Goal: Transaction & Acquisition: Obtain resource

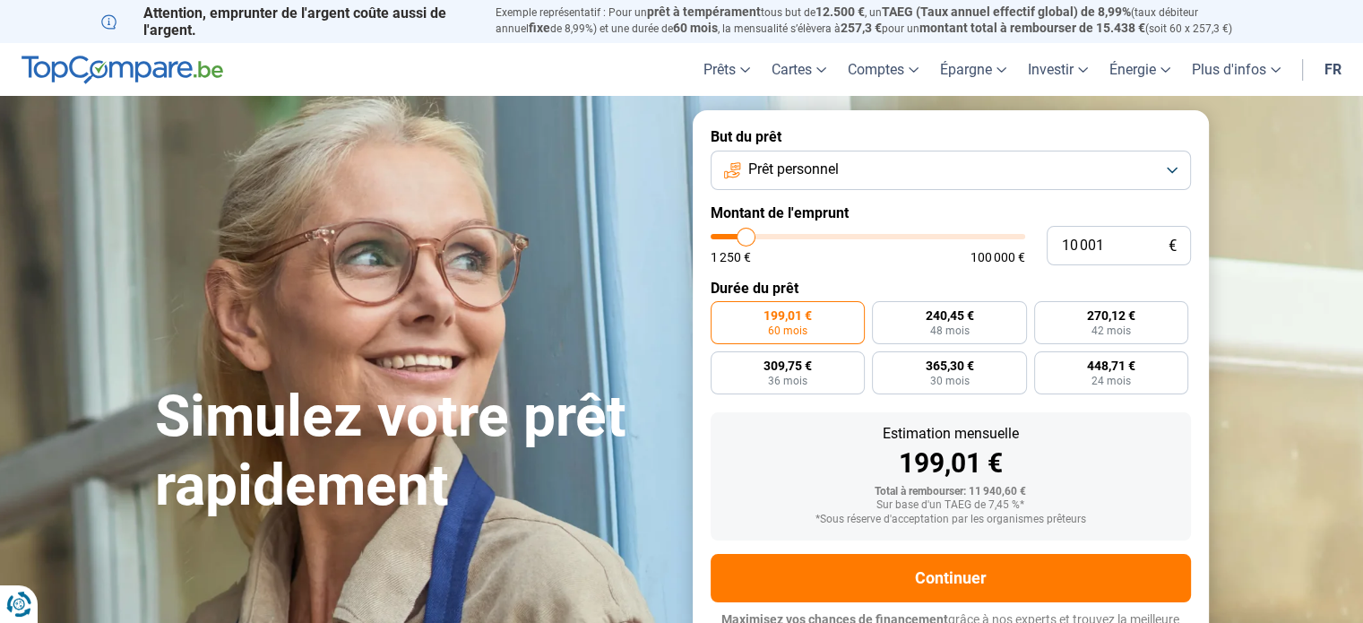
drag, startPoint x: 809, startPoint y: 507, endPoint x: 651, endPoint y: 471, distance: 161.7
click at [651, 471] on h1 "Simulez votre prêt rapidement" at bounding box center [413, 452] width 516 height 138
type input "17 500"
type input "17500"
click at [768, 237] on input "range" at bounding box center [867, 236] width 314 height 5
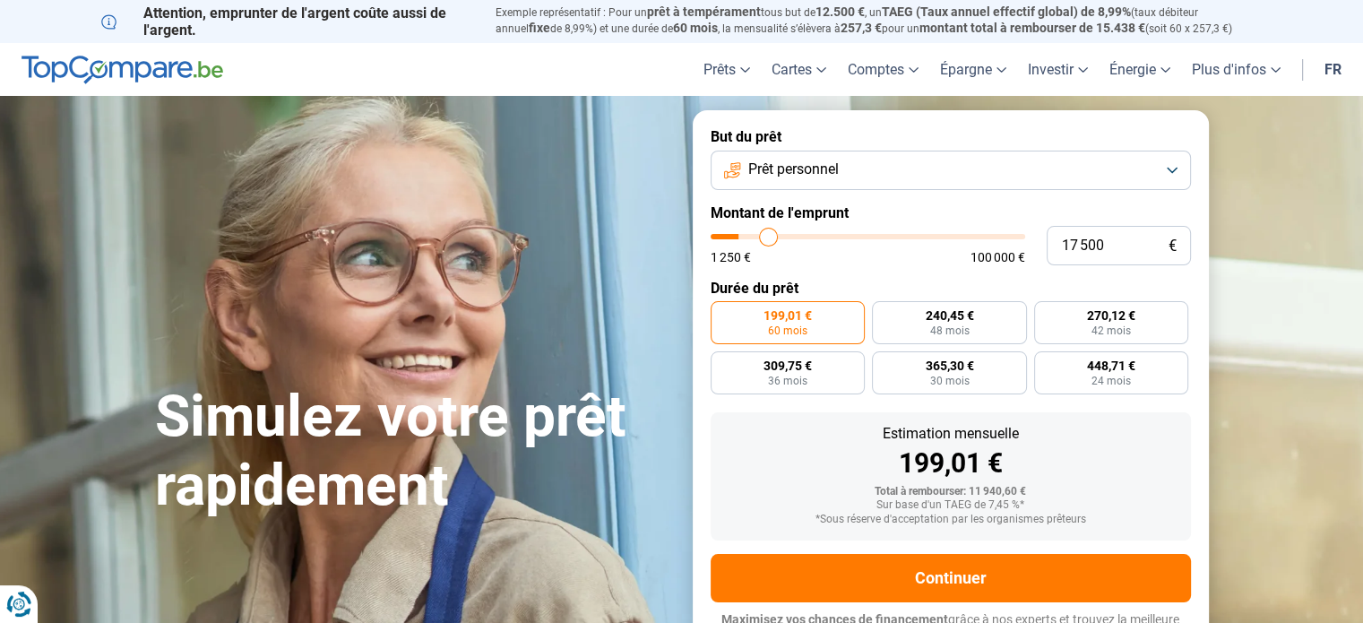
radio input "false"
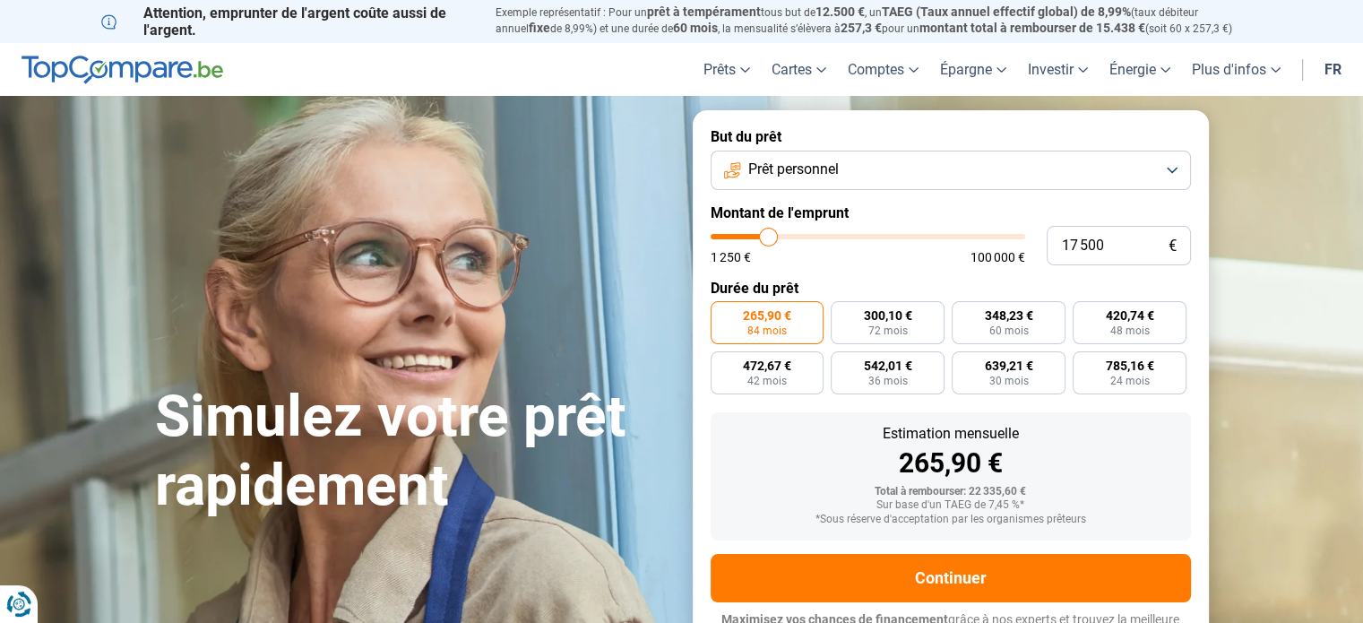
scroll to position [24, 0]
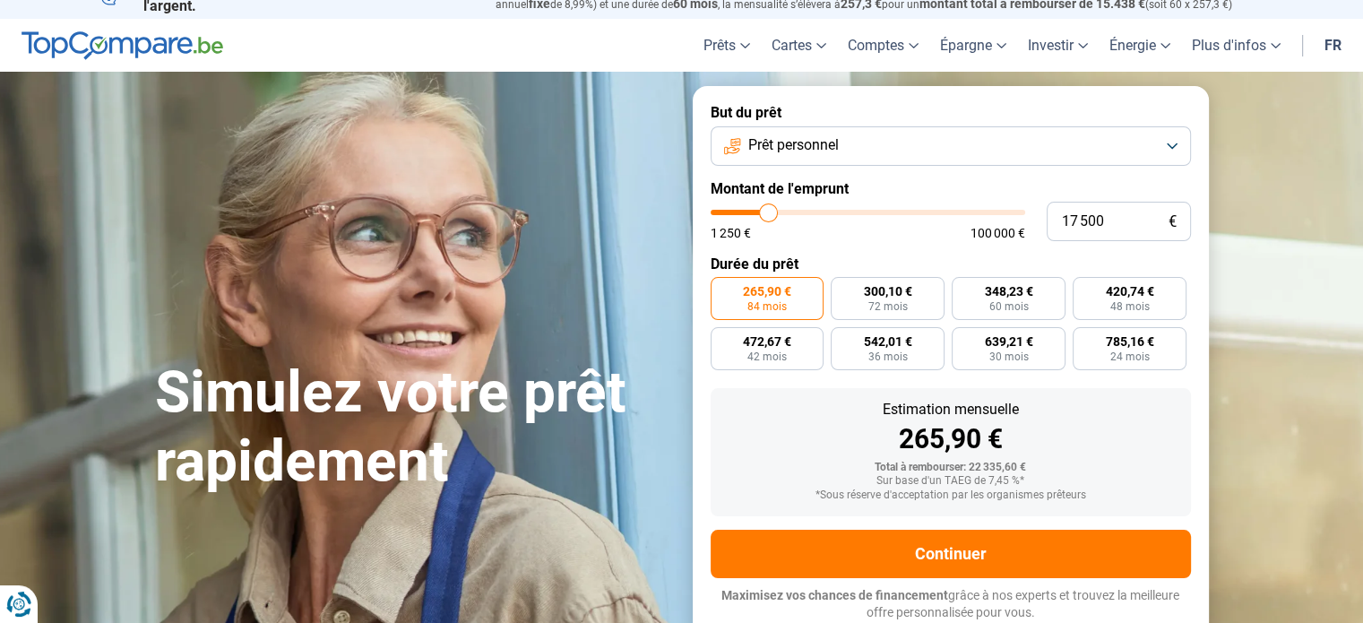
click at [1172, 142] on button "Prêt personnel" at bounding box center [950, 145] width 480 height 39
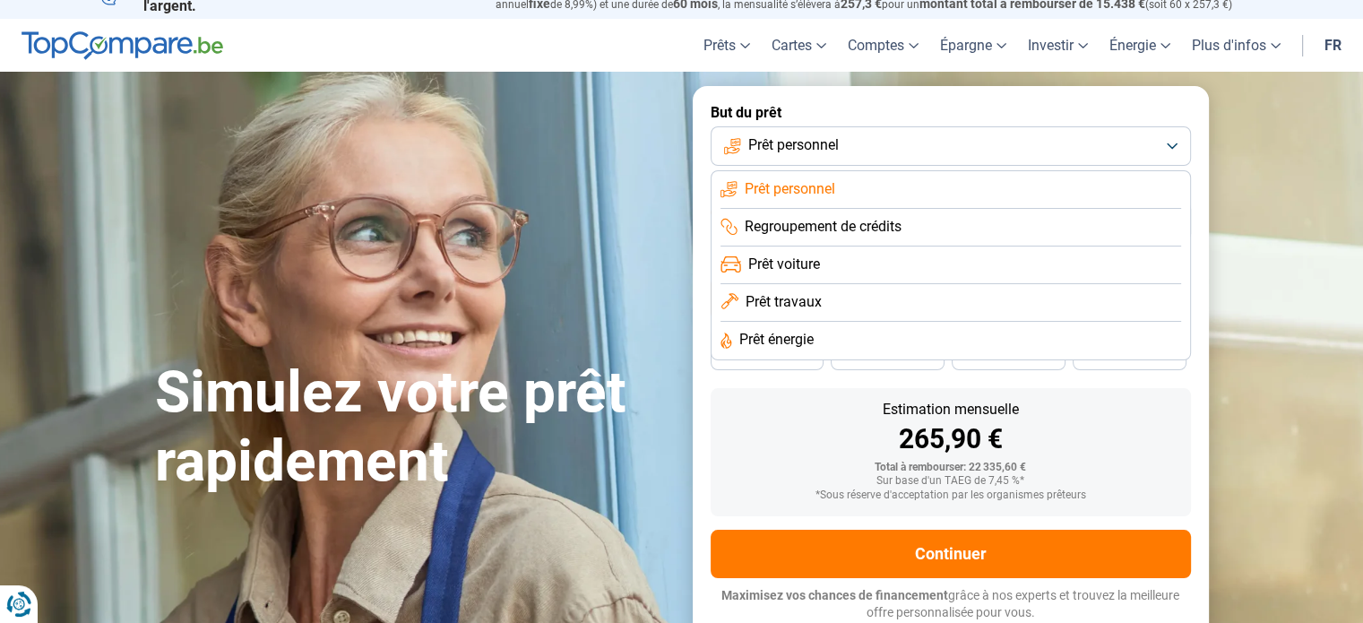
click at [878, 189] on li "Prêt personnel" at bounding box center [950, 190] width 460 height 38
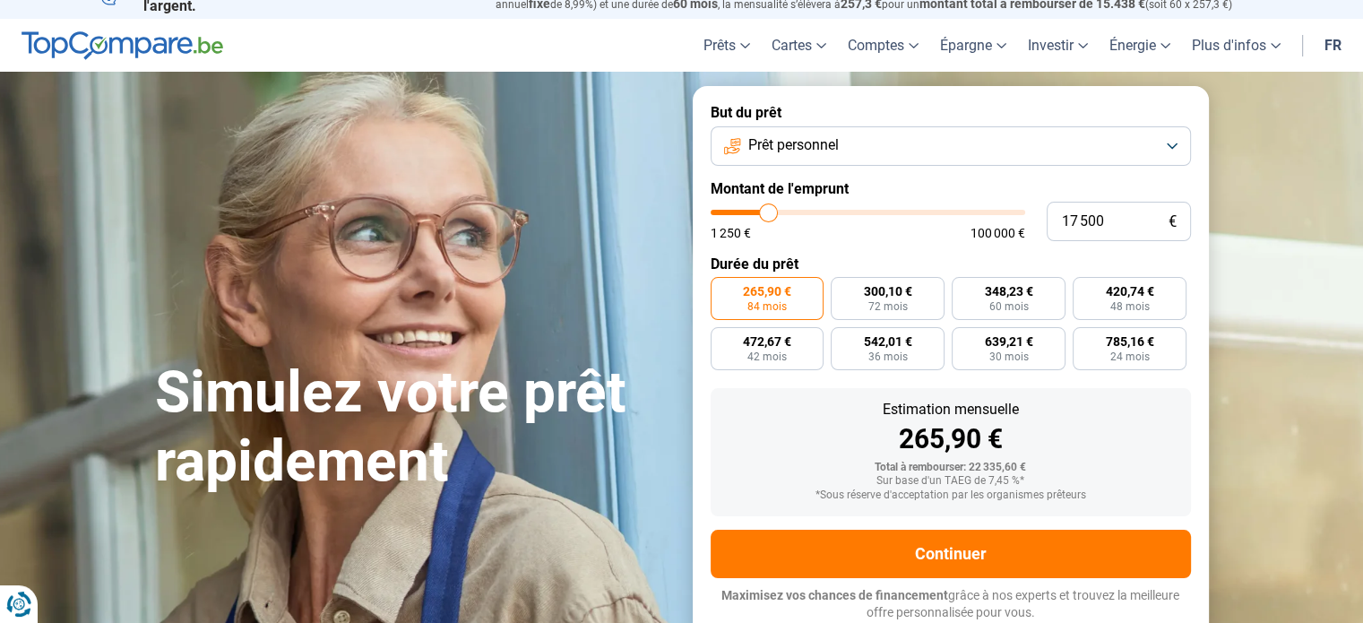
click at [728, 237] on span "1 250 €" at bounding box center [730, 233] width 40 height 13
type input "18 500"
type input "18500"
type input "17 750"
type input "17750"
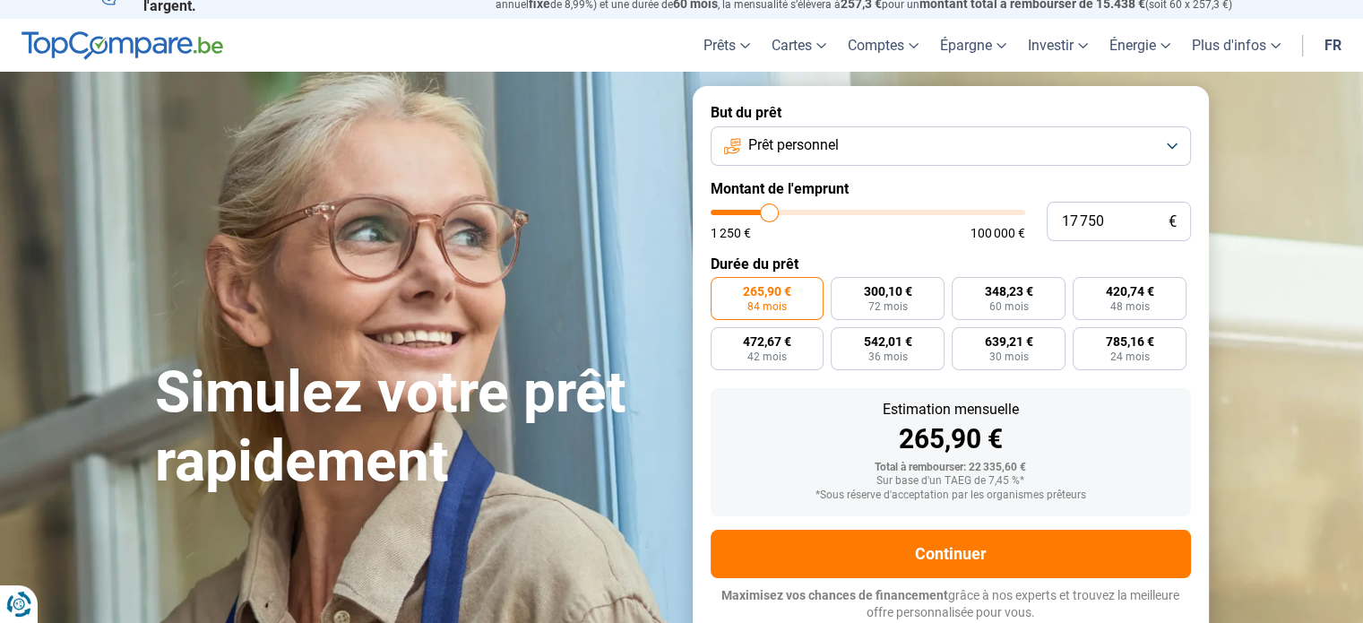
type input "16 750"
type input "16750"
type input "14 250"
type input "14250"
type input "13 250"
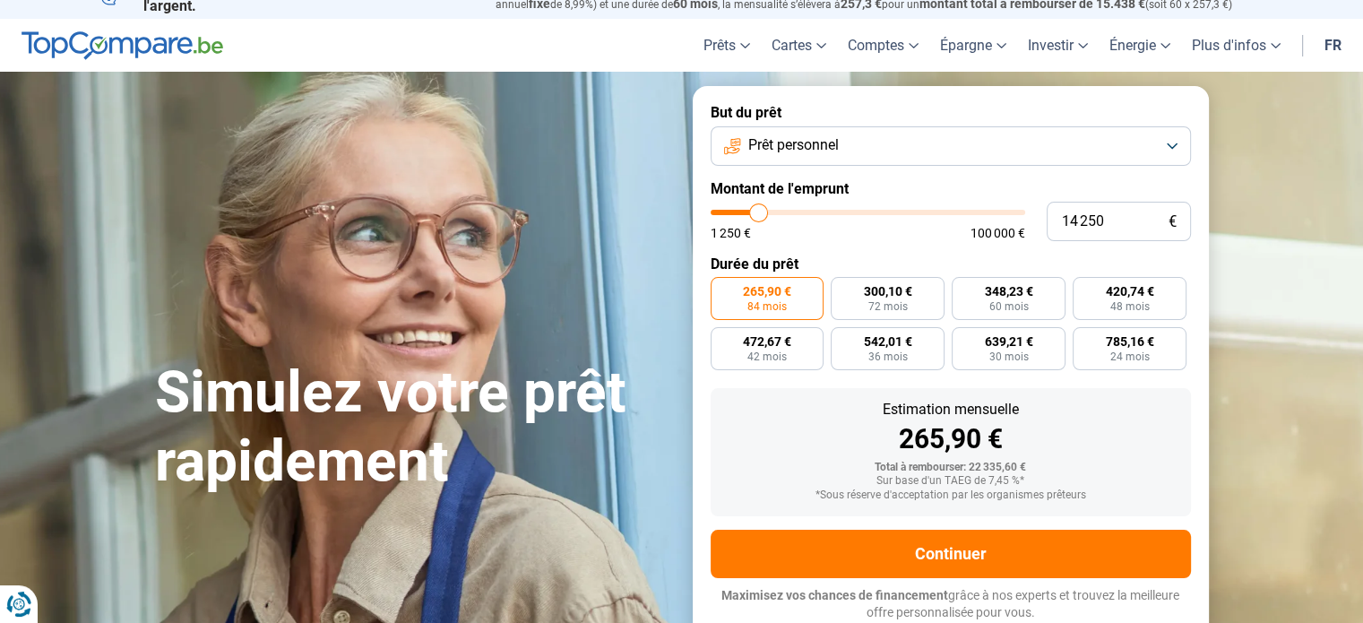
type input "13250"
type input "12 750"
type input "12750"
type input "12 500"
type input "12500"
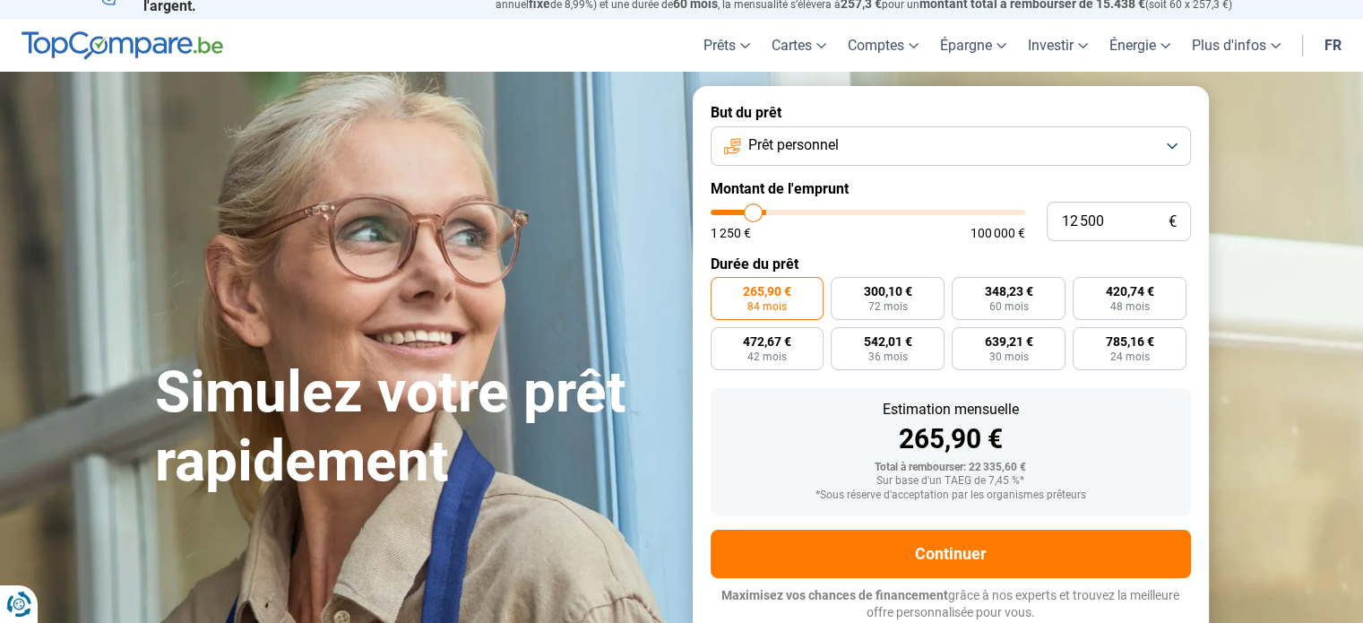
type input "12 250"
type input "12250"
type input "11 750"
type input "11750"
type input "11 250"
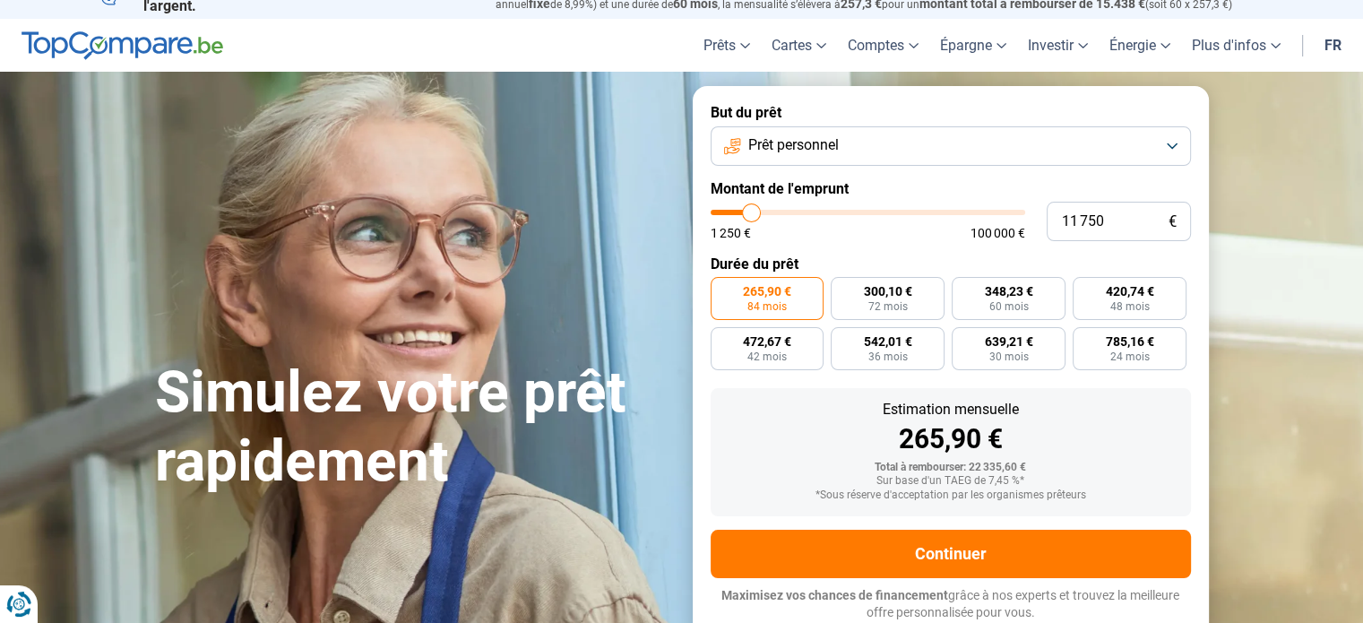
type input "11250"
type input "11 000"
type input "11000"
type input "10 750"
type input "10750"
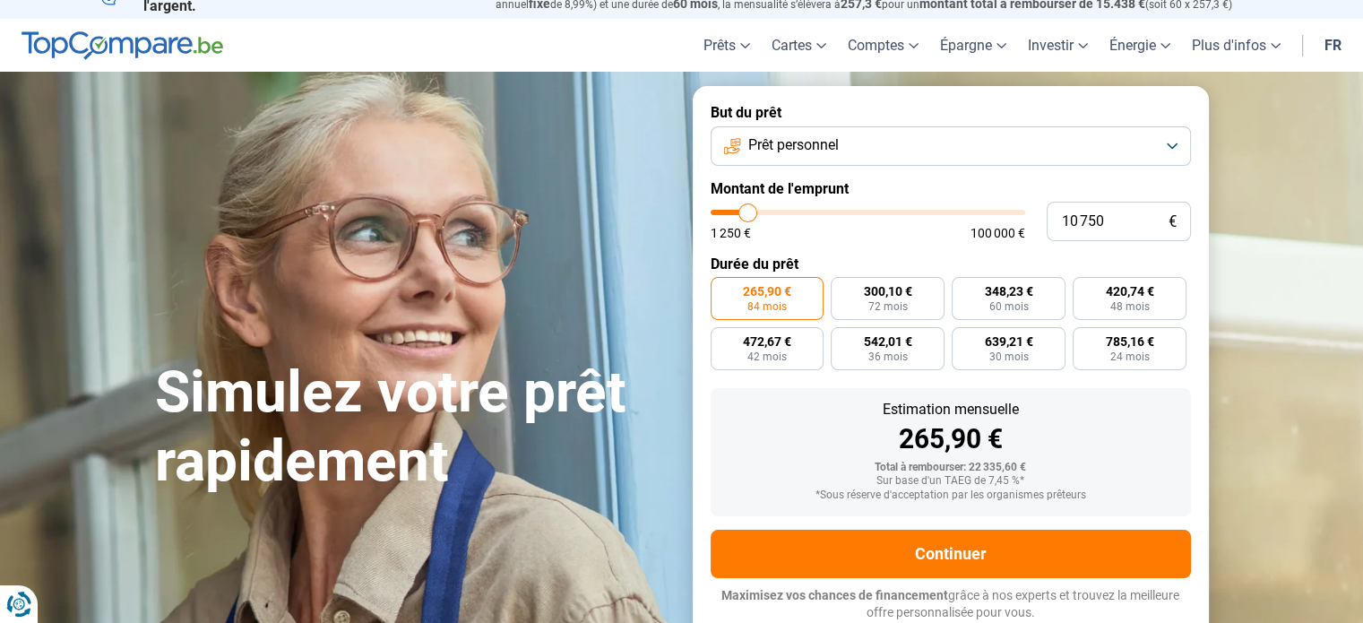
type input "10 500"
type input "10500"
type input "10 250"
type input "10250"
type input "9 750"
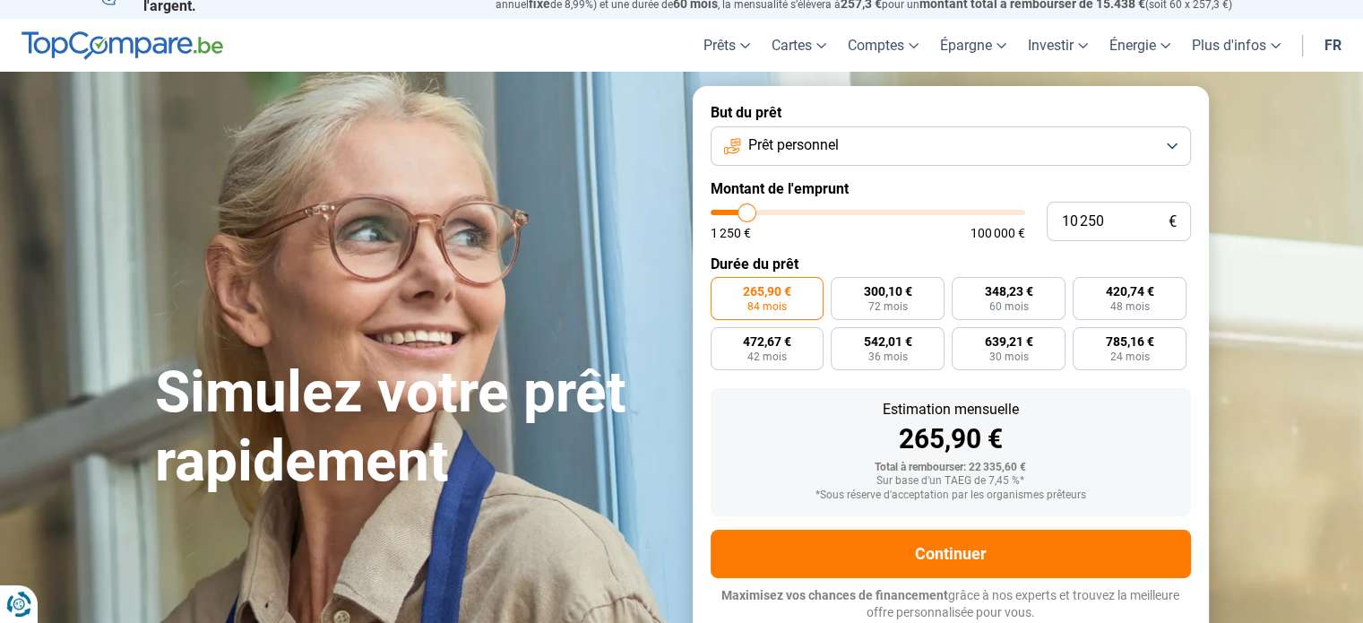
type input "9750"
type input "9 500"
type input "9500"
type input "9 250"
type input "9250"
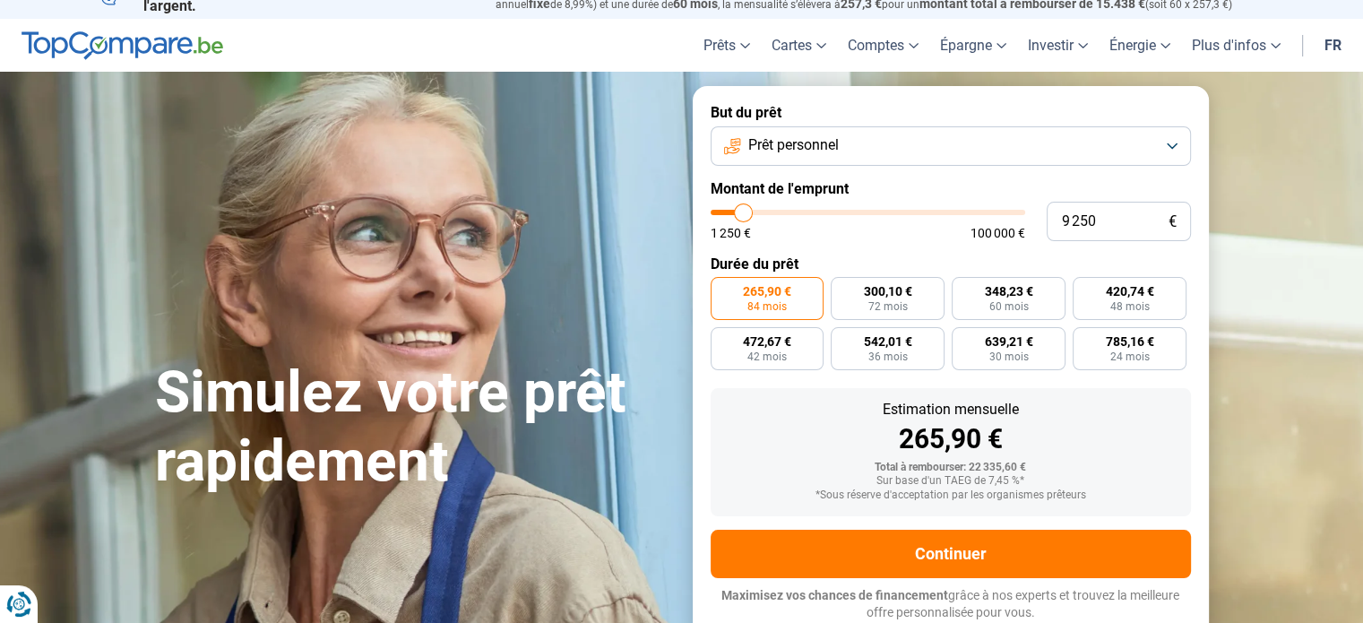
type input "9 000"
type input "9000"
type input "8 750"
type input "8750"
type input "8 500"
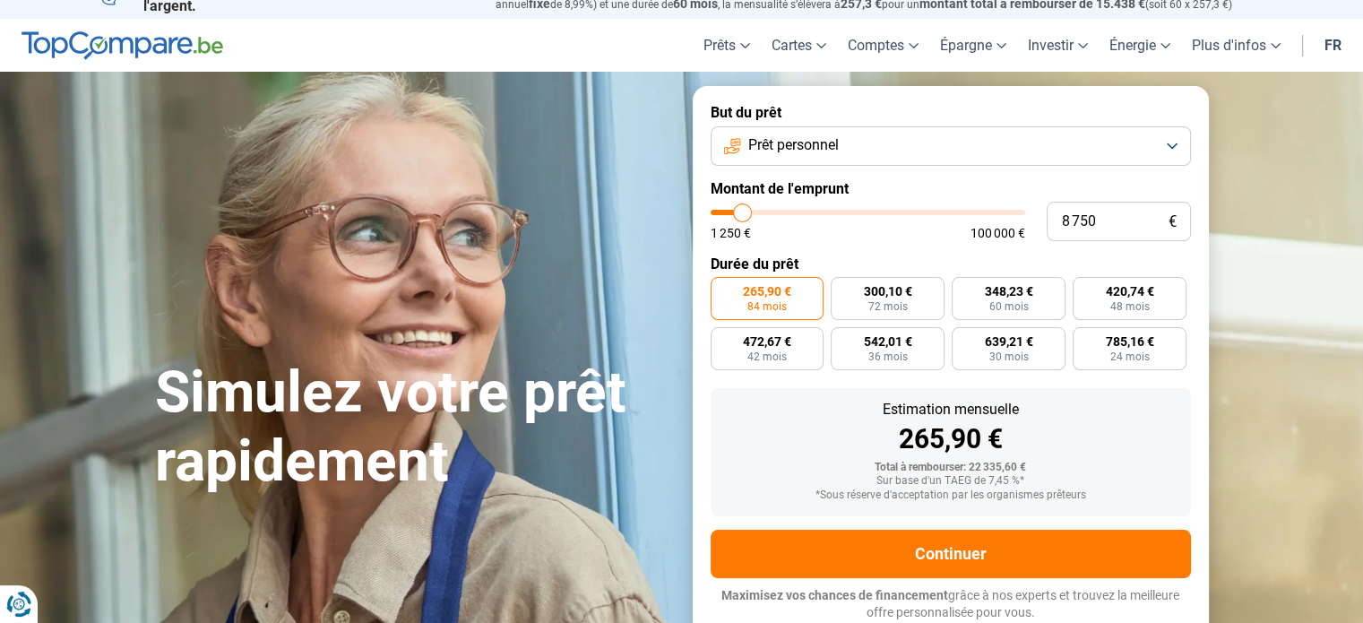
type input "8500"
type input "8 250"
type input "8250"
type input "8 000"
type input "8000"
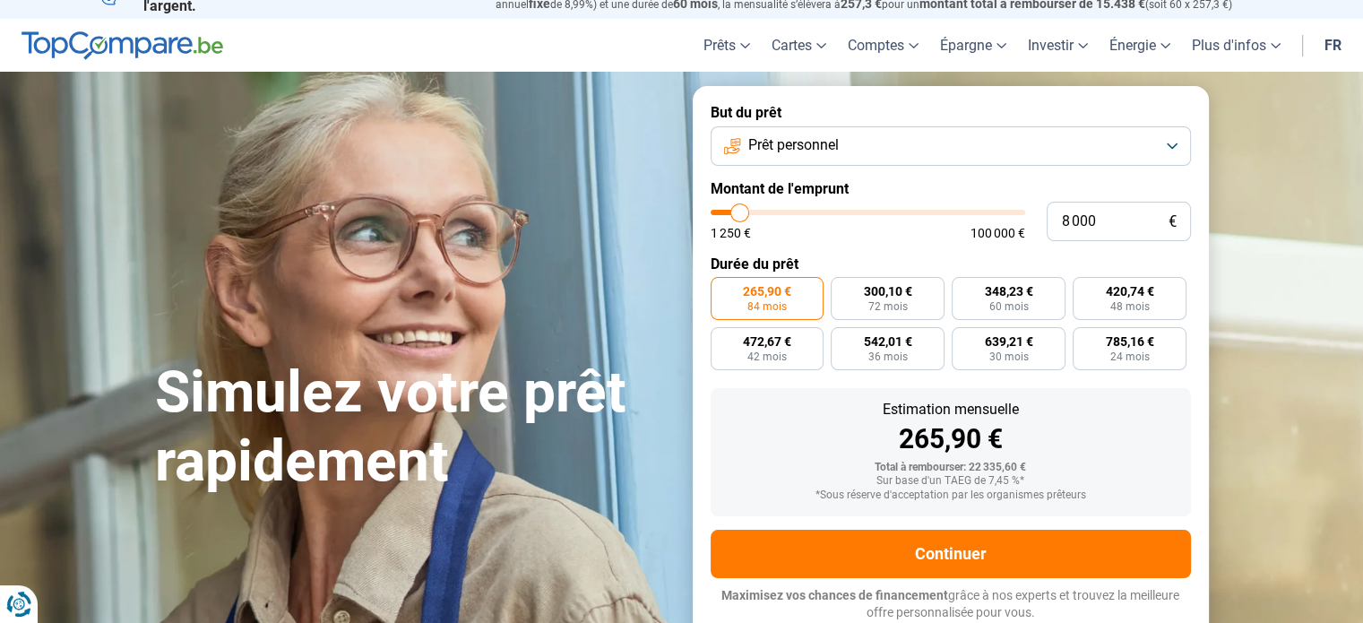
type input "7 750"
type input "7750"
type input "7 250"
type input "7250"
type input "6 500"
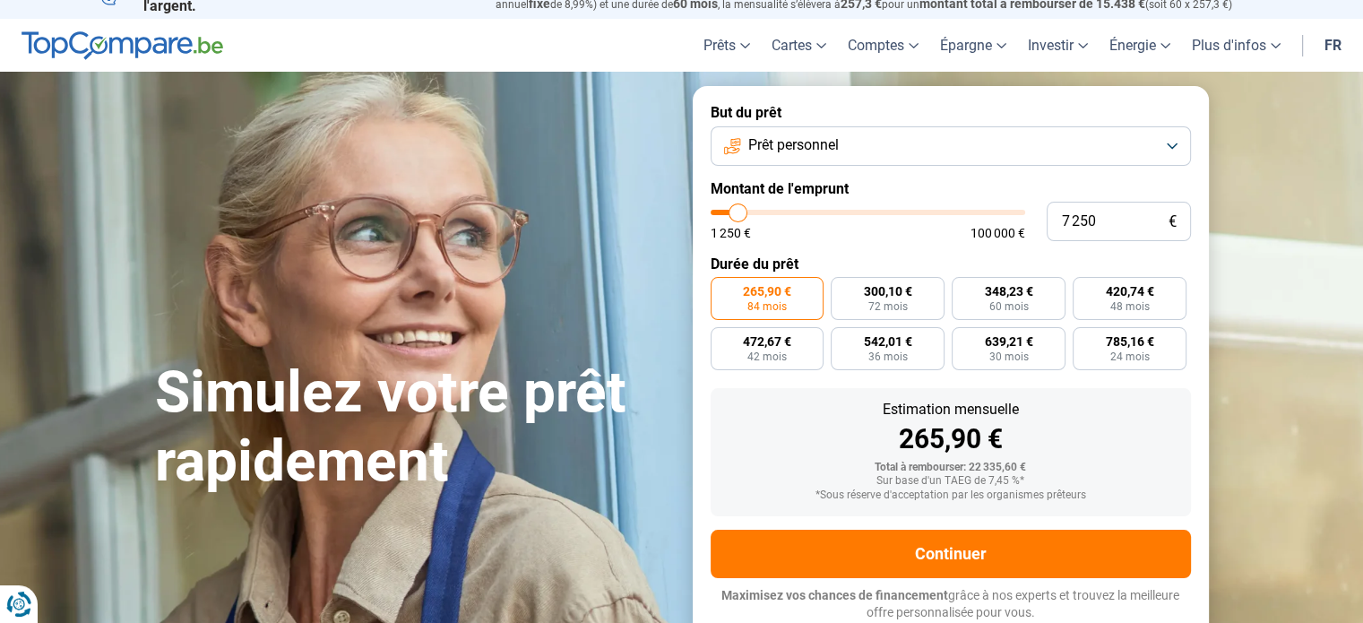
type input "6500"
type input "6 250"
type input "6250"
type input "6 000"
type input "6000"
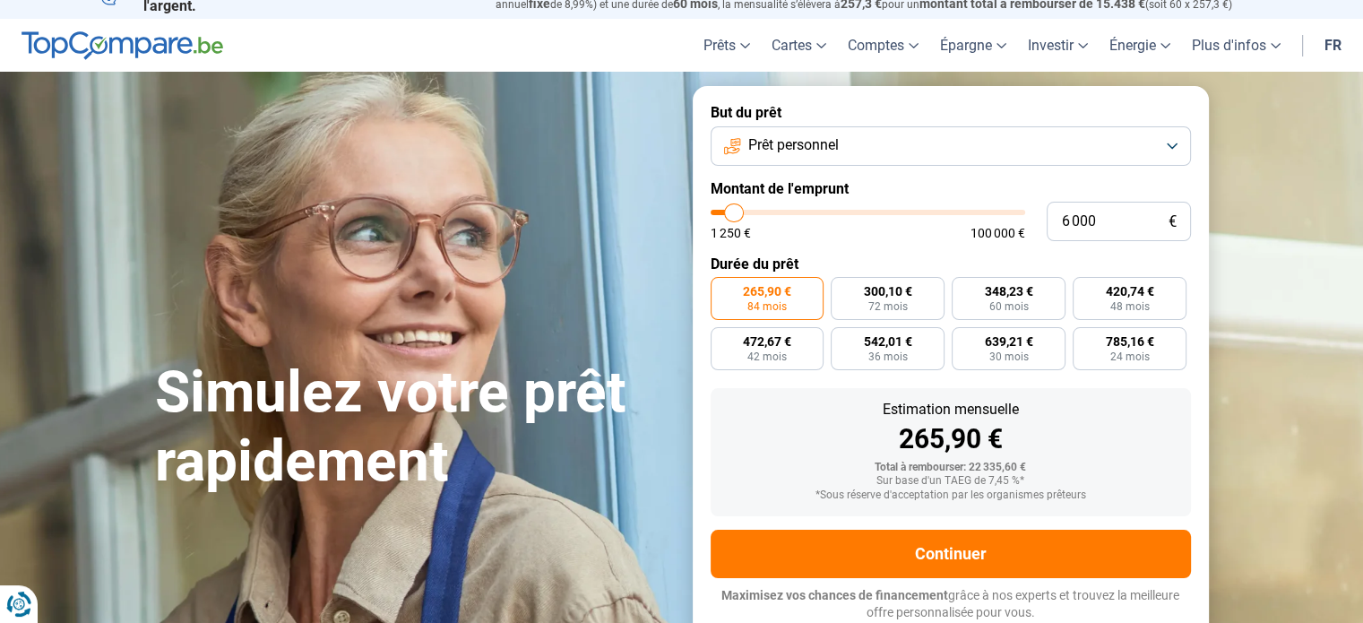
type input "5 500"
type input "5500"
type input "4 500"
type input "4500"
type input "3 750"
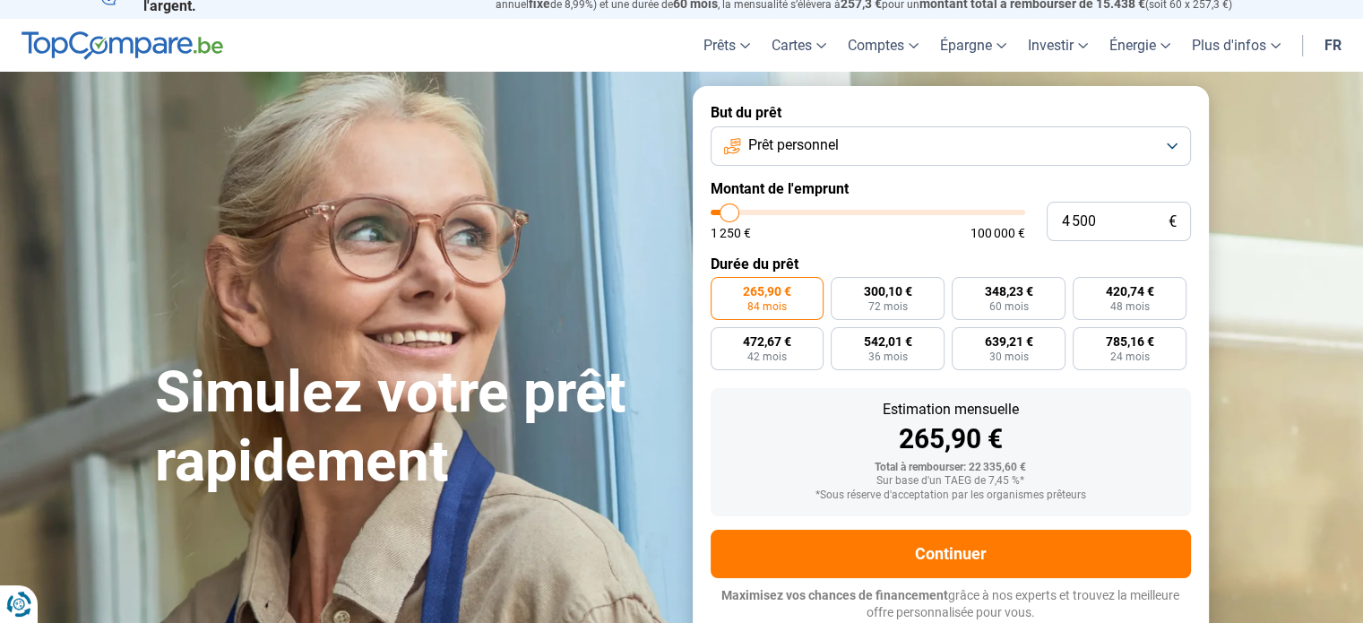
type input "3750"
type input "3 500"
type input "3500"
type input "3 250"
type input "3250"
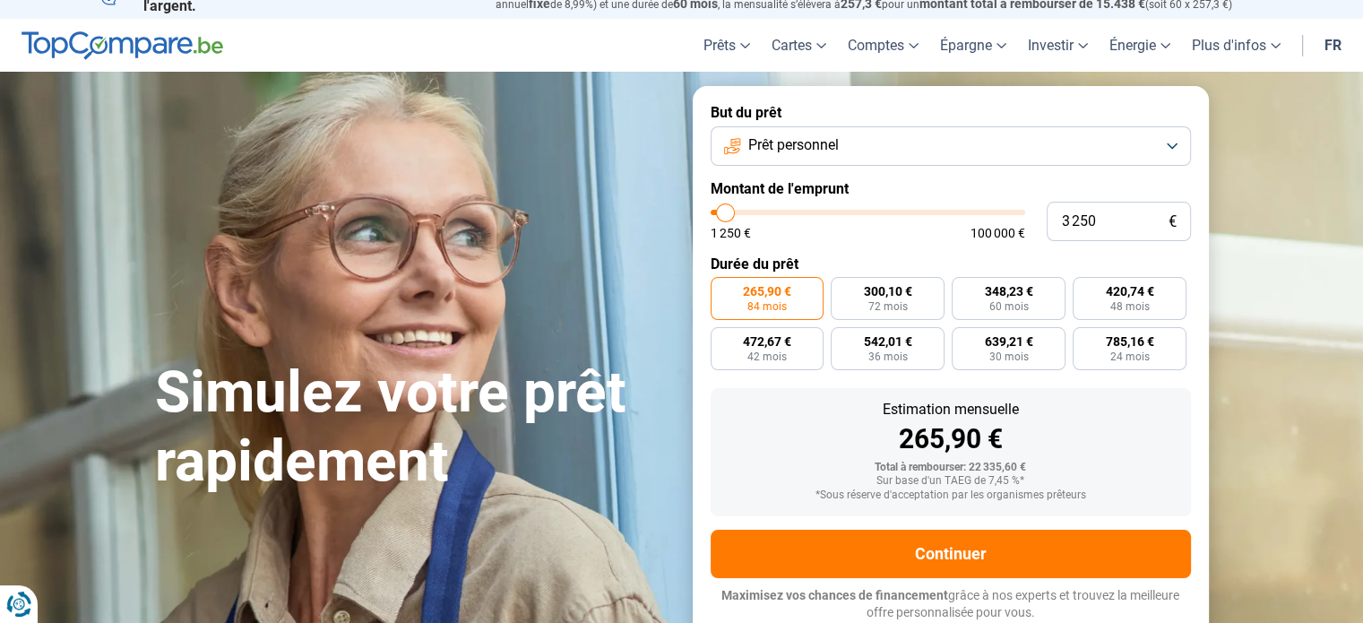
type input "3 000"
type input "3000"
type input "2 250"
type input "2250"
type input "1 750"
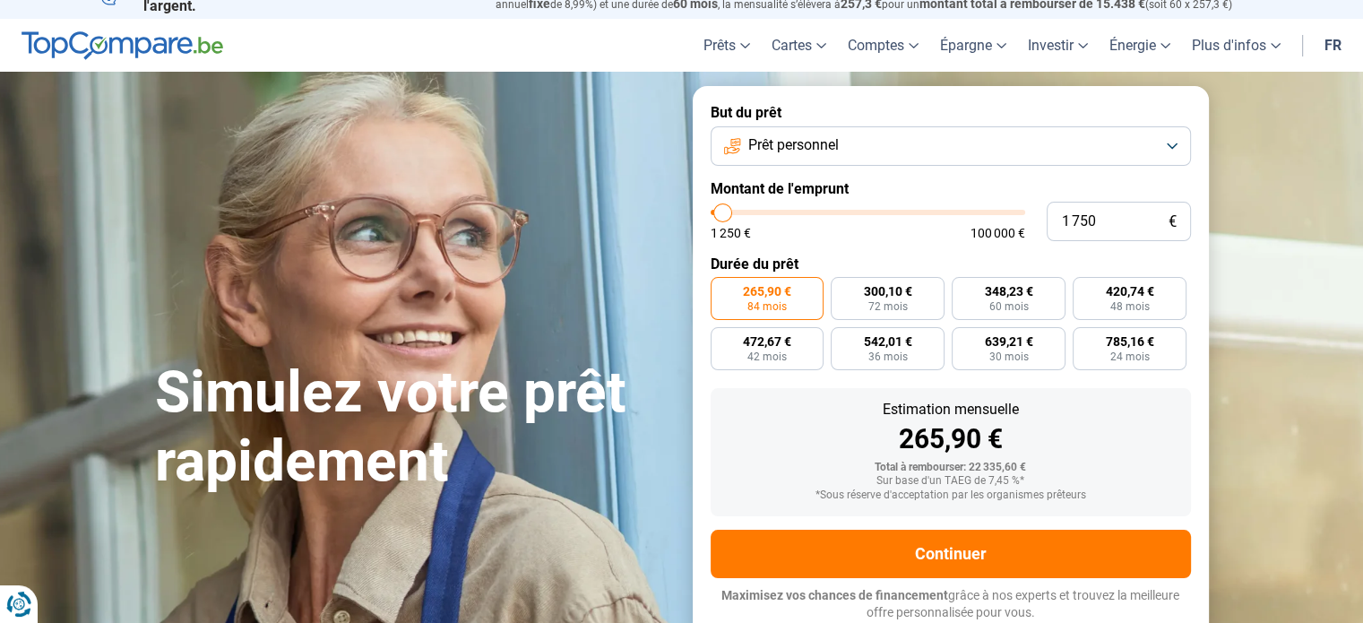
type input "1750"
type input "1 500"
drag, startPoint x: 740, startPoint y: 211, endPoint x: 720, endPoint y: 211, distance: 19.7
type input "1500"
click at [720, 211] on input "range" at bounding box center [867, 212] width 314 height 5
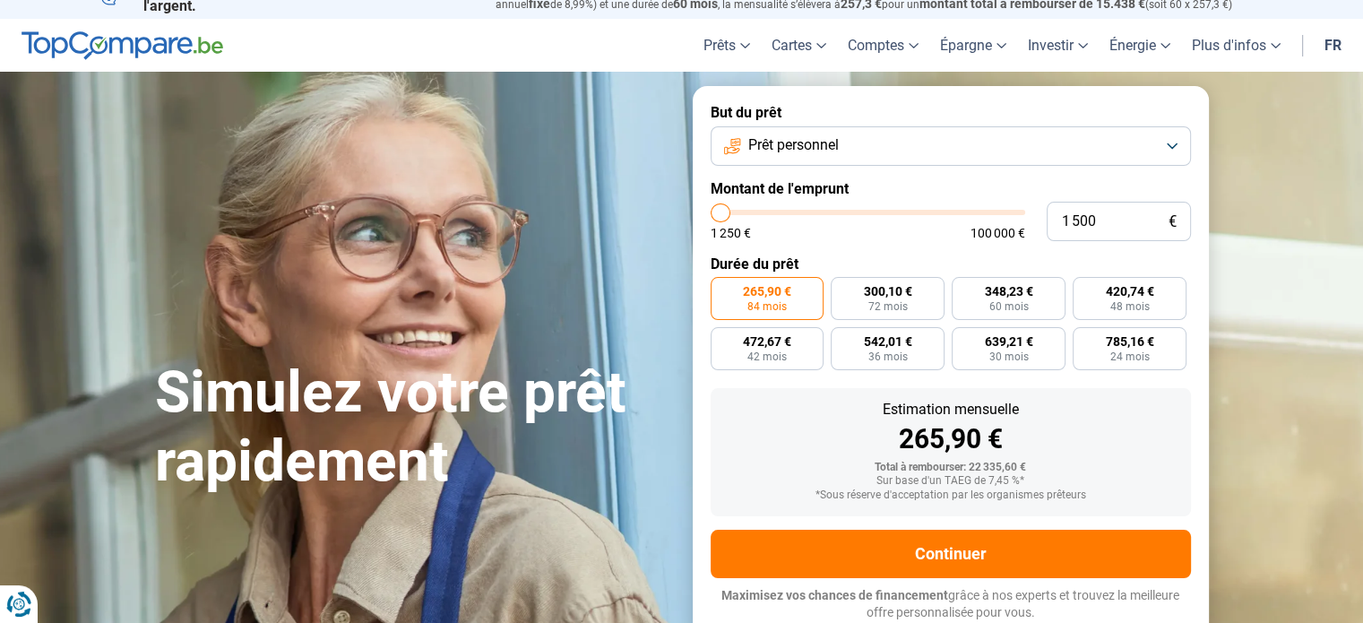
radio input "true"
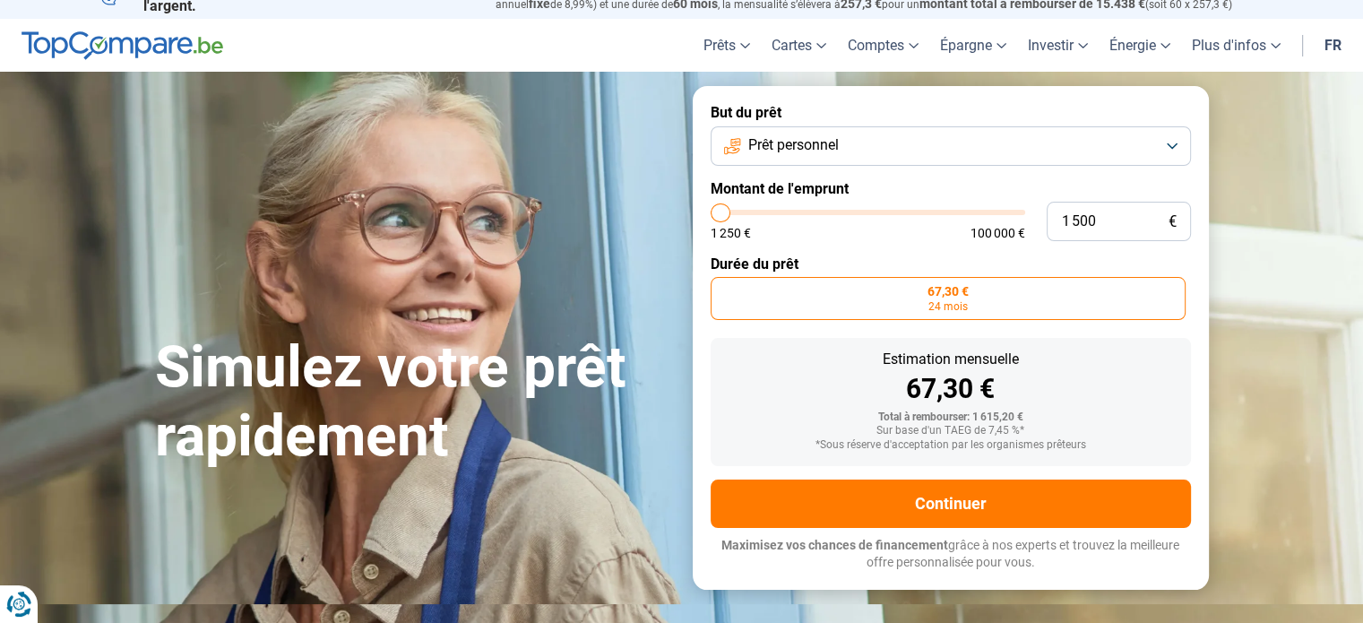
scroll to position [0, 0]
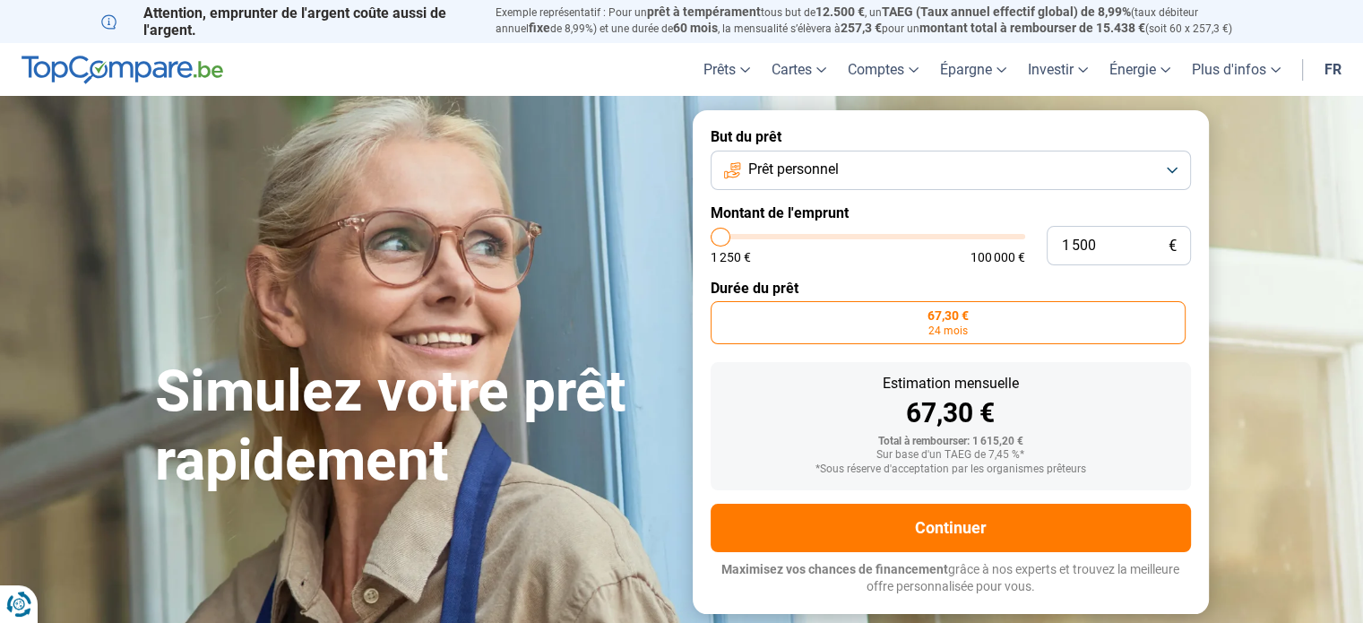
drag, startPoint x: 720, startPoint y: 215, endPoint x: 1290, endPoint y: 301, distance: 576.2
click at [1290, 301] on section "Simulez votre prêt rapidement Simulez votre prêt rapidement But du prêt Prêt pe…" at bounding box center [681, 361] width 1363 height 531
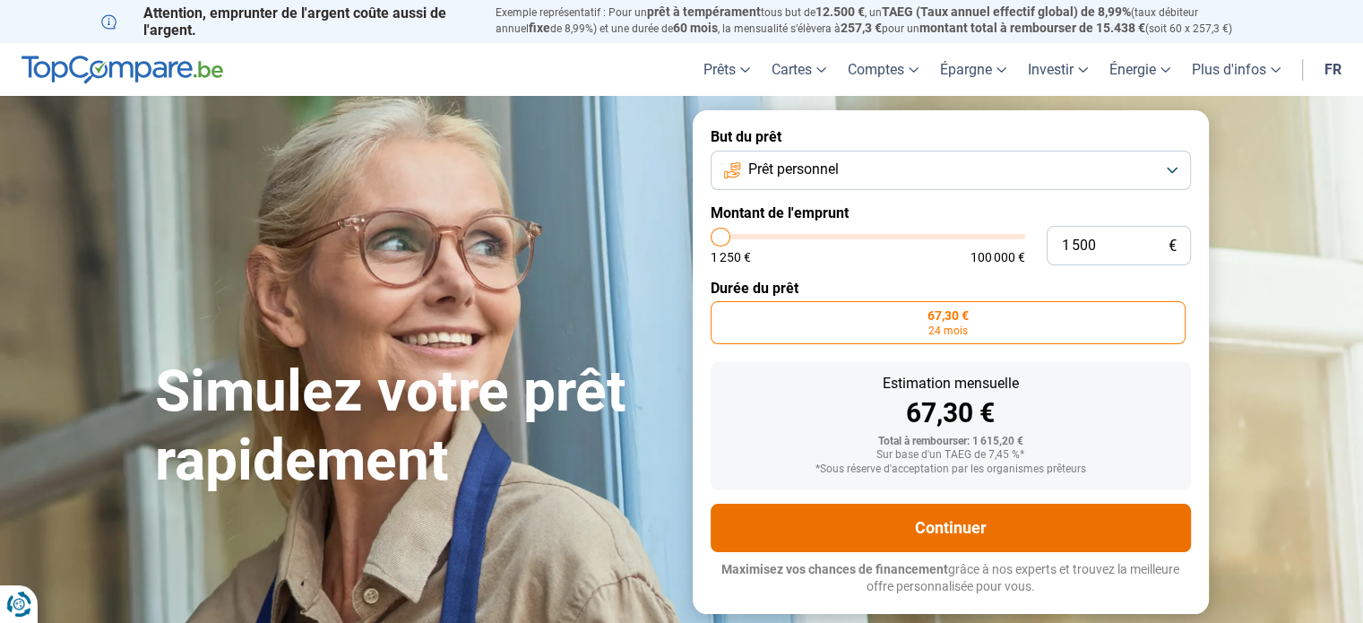
click at [953, 529] on button "Continuer" at bounding box center [950, 527] width 480 height 48
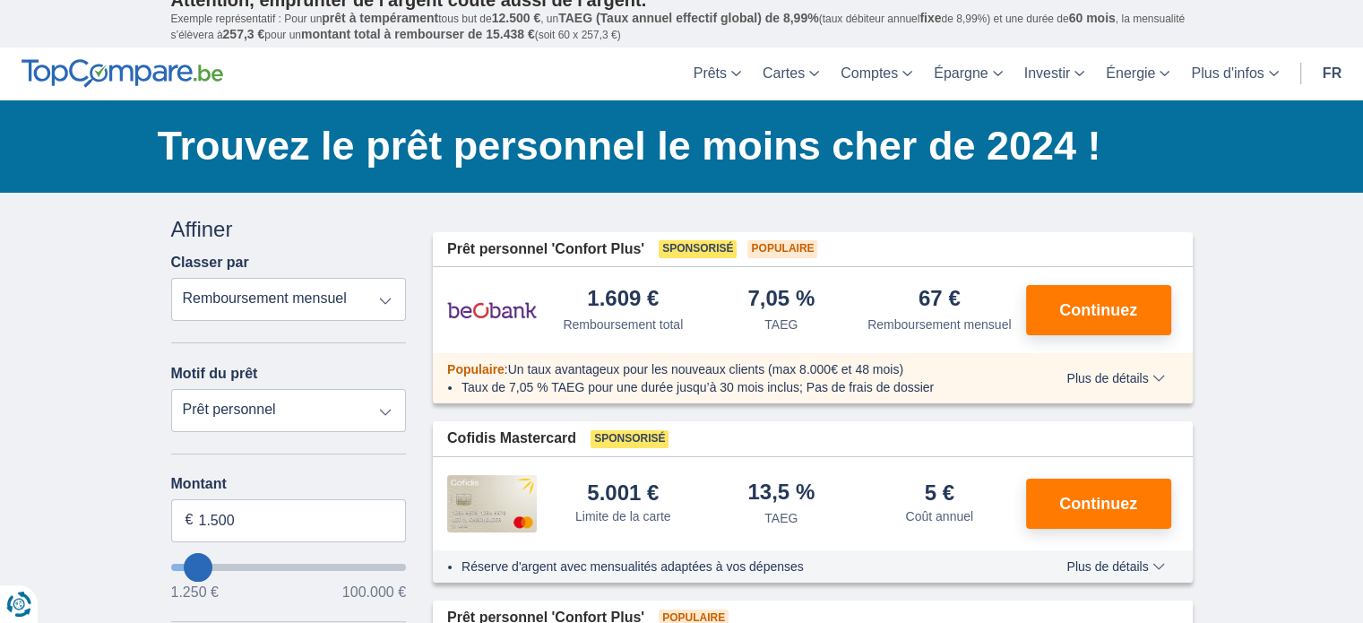
scroll to position [92, 0]
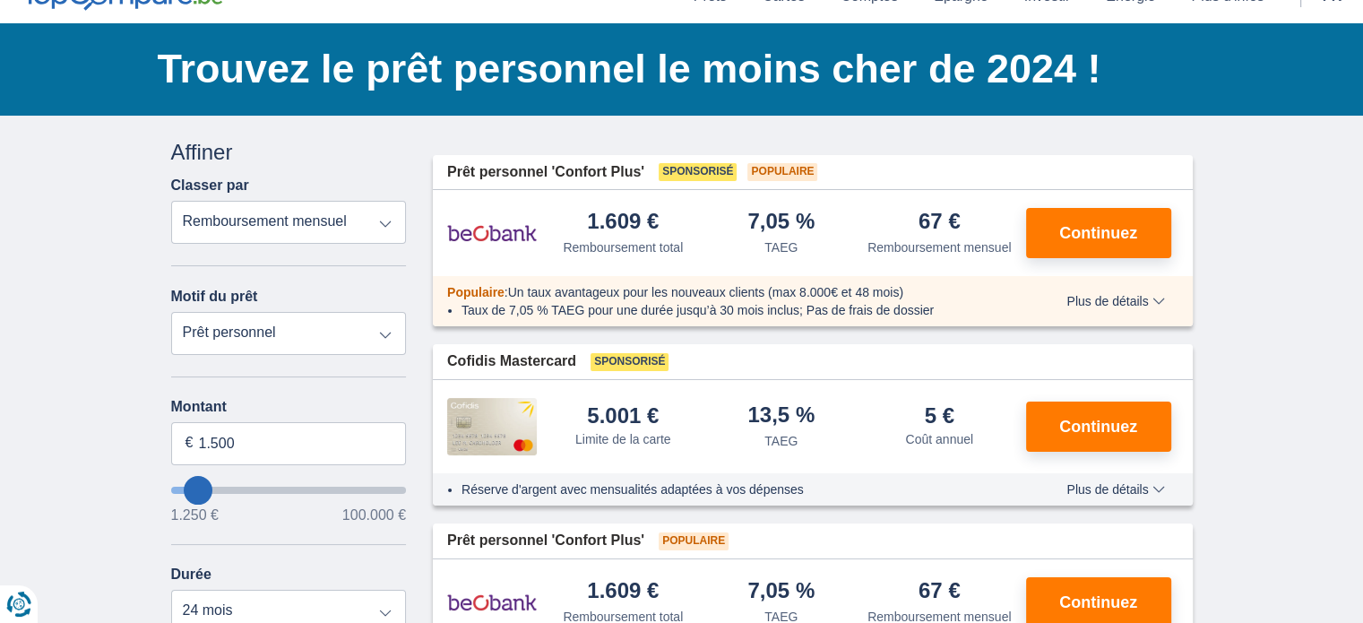
click at [384, 224] on select "Remboursement total TAEG Remboursement mensuel" at bounding box center [289, 222] width 236 height 43
click at [171, 201] on select "Remboursement total TAEG Remboursement mensuel" at bounding box center [289, 222] width 236 height 43
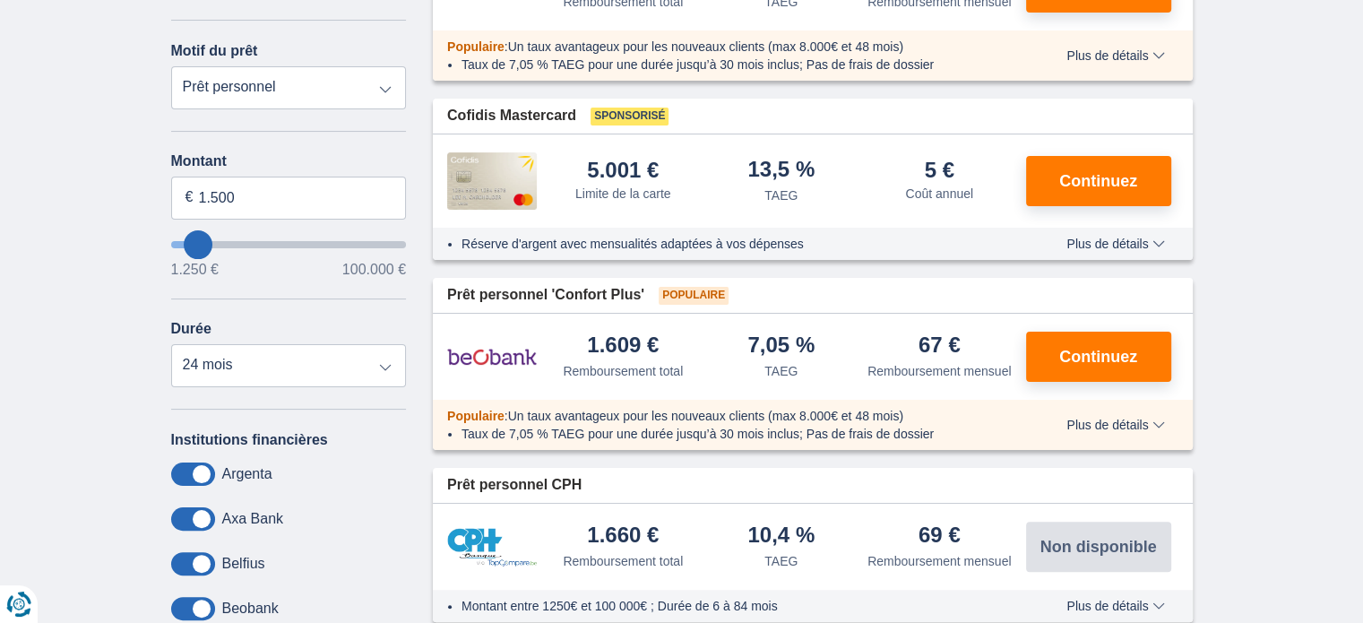
scroll to position [345, 0]
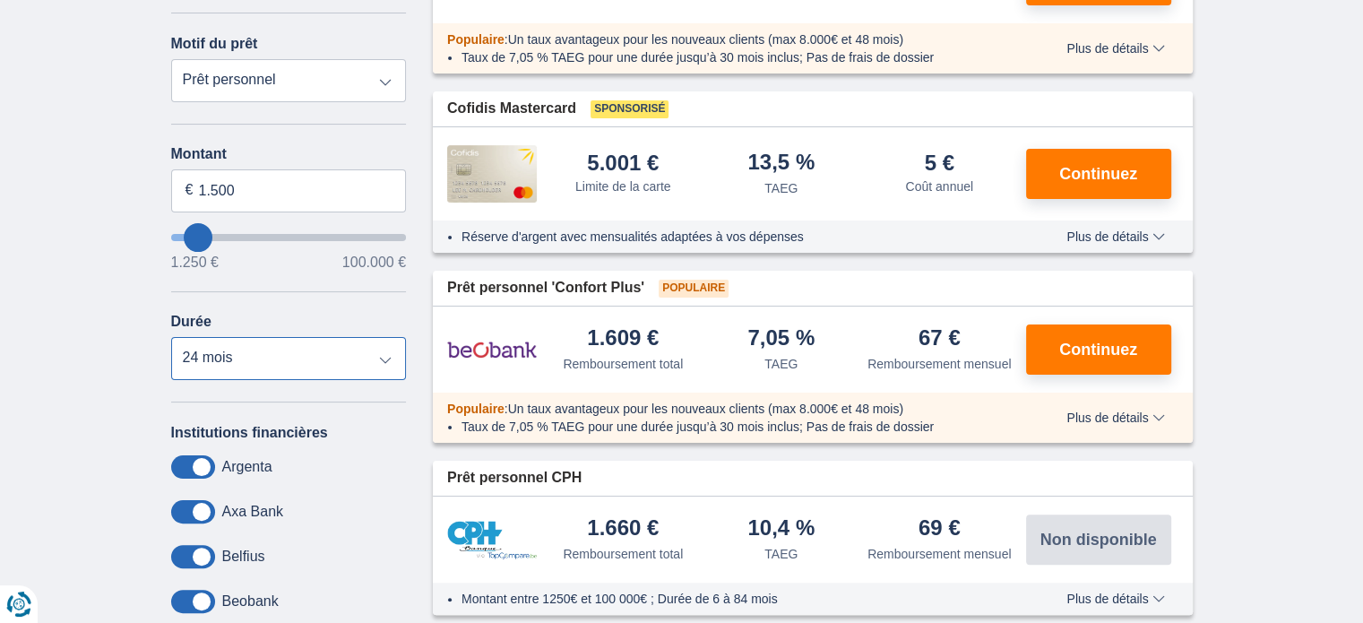
click at [382, 355] on select "12 mois 18 mois 24 mois" at bounding box center [289, 358] width 236 height 43
select select "12"
click at [171, 337] on select "12 mois 18 mois 24 mois" at bounding box center [289, 358] width 236 height 43
click at [1096, 348] on span "Continuez" at bounding box center [1098, 349] width 78 height 16
